Goal: Transaction & Acquisition: Purchase product/service

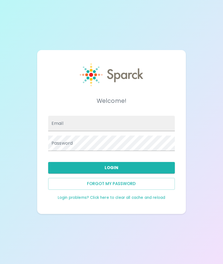
click at [155, 131] on input "Email" at bounding box center [111, 123] width 126 height 15
type input "Justinwalters@theluxergroup.com"
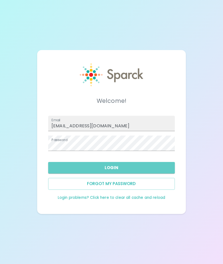
click at [150, 173] on button "Login" at bounding box center [111, 168] width 126 height 12
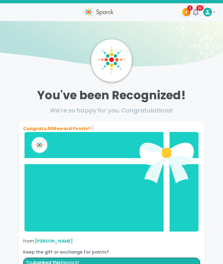
click at [204, 12] on icon at bounding box center [207, 12] width 7 height 7
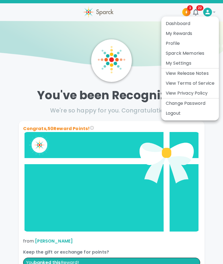
click at [184, 32] on li "My Rewards" at bounding box center [189, 34] width 57 height 10
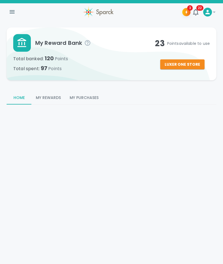
click at [189, 63] on button "Luxer One Store" at bounding box center [182, 64] width 44 height 10
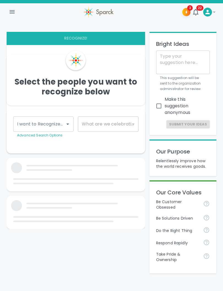
click at [210, 8] on div at bounding box center [207, 12] width 9 height 9
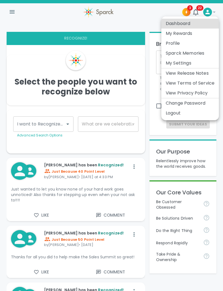
click at [192, 34] on li "My Rewards" at bounding box center [189, 34] width 57 height 10
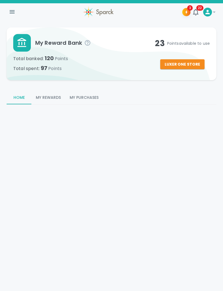
click at [182, 63] on button "Luxer One Store" at bounding box center [182, 64] width 44 height 10
